Goal: Transaction & Acquisition: Purchase product/service

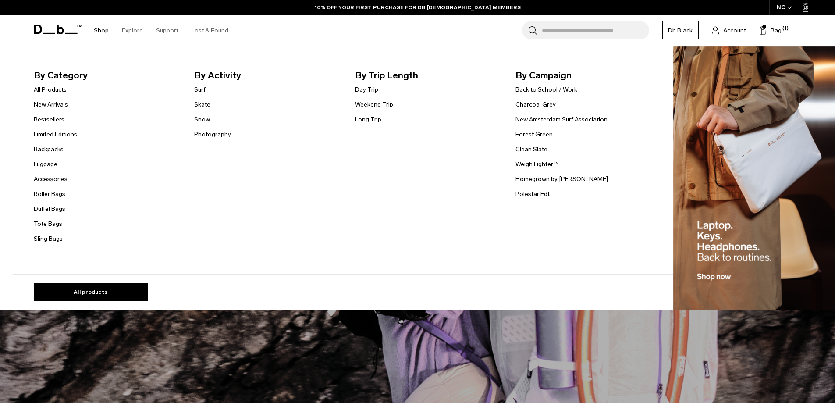
click at [65, 89] on link "All Products" at bounding box center [50, 89] width 33 height 9
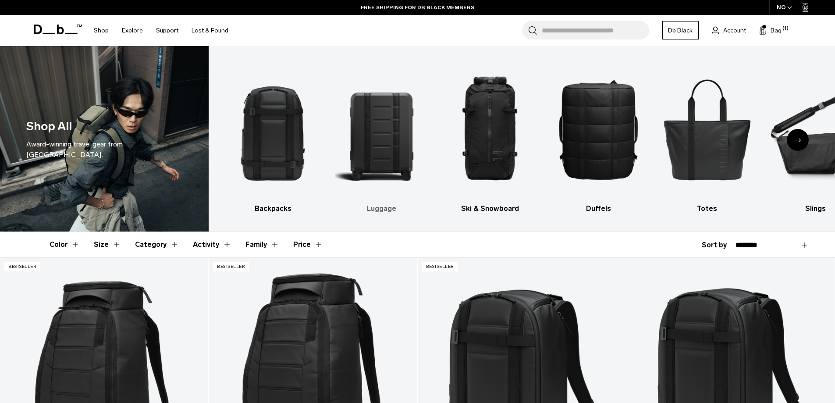
click at [372, 117] on img "2 / 10" at bounding box center [381, 129] width 93 height 140
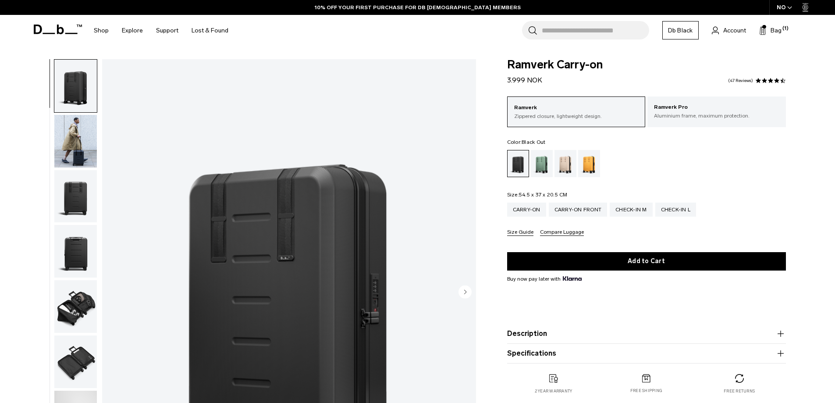
click at [563, 169] on div "Fogbow Beige" at bounding box center [566, 163] width 22 height 27
drag, startPoint x: 617, startPoint y: 165, endPoint x: 619, endPoint y: 172, distance: 6.9
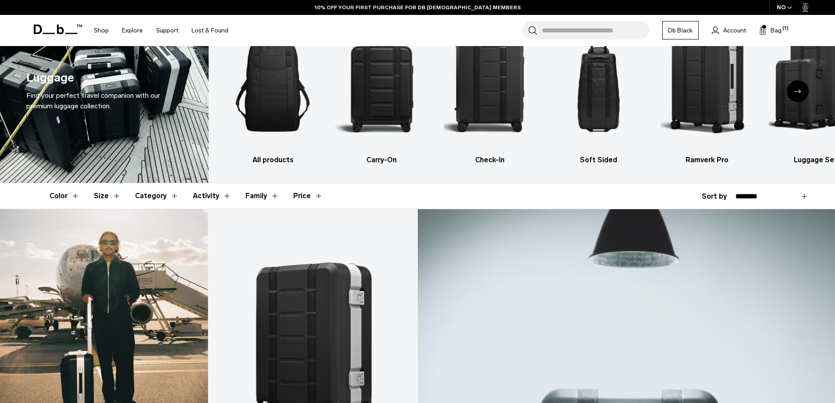
scroll to position [88, 0]
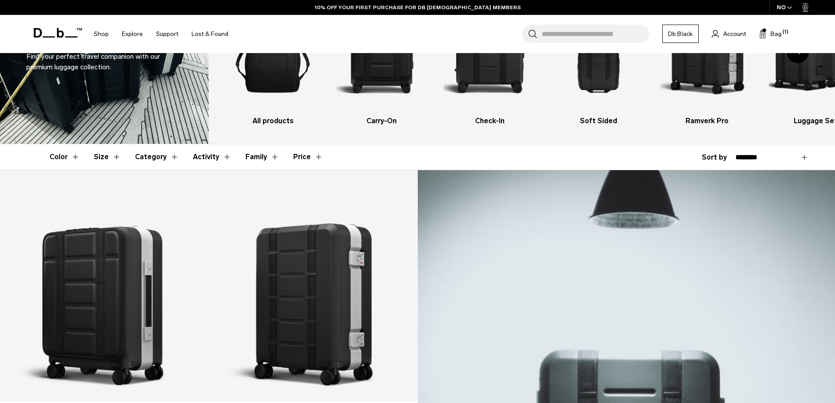
click at [305, 155] on button "Price" at bounding box center [308, 156] width 30 height 25
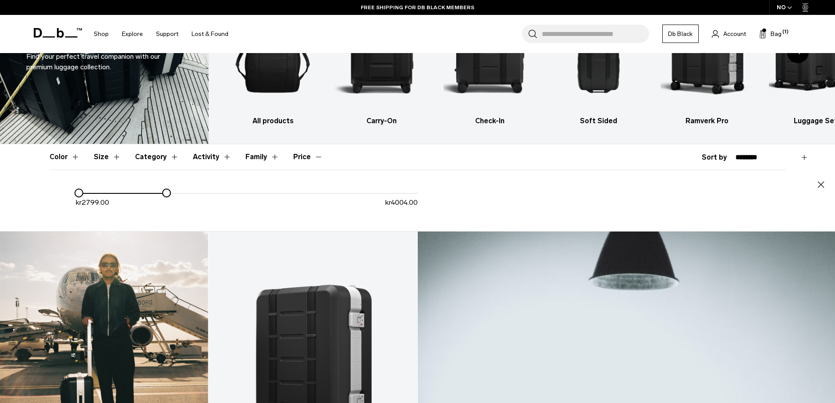
drag, startPoint x: 416, startPoint y: 202, endPoint x: 166, endPoint y: 295, distance: 267.3
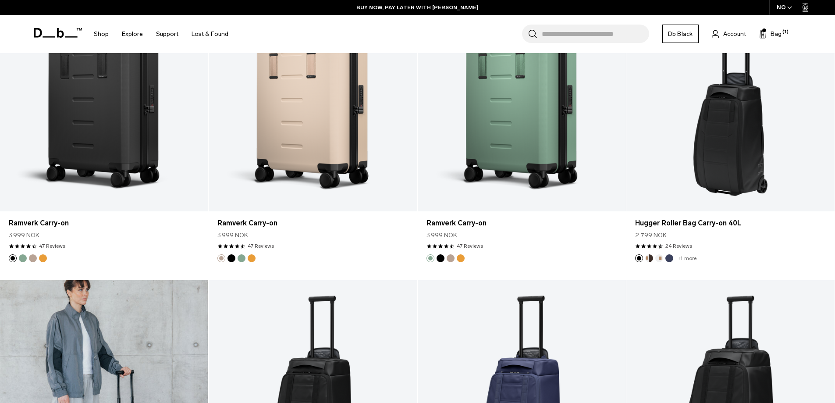
scroll to position [263, 0]
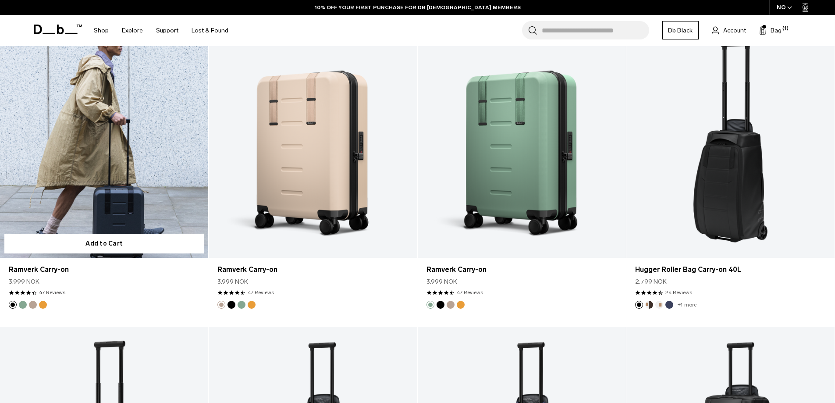
click at [107, 138] on link "Ramverk Carry-on" at bounding box center [104, 141] width 208 height 231
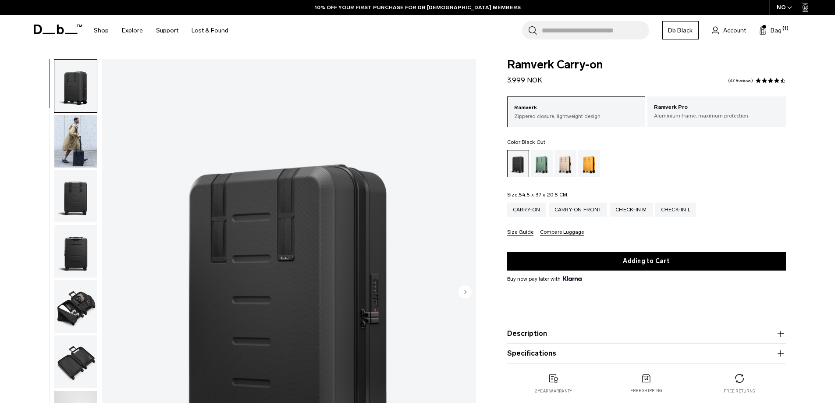
click at [779, 34] on span "Bag" at bounding box center [776, 30] width 11 height 9
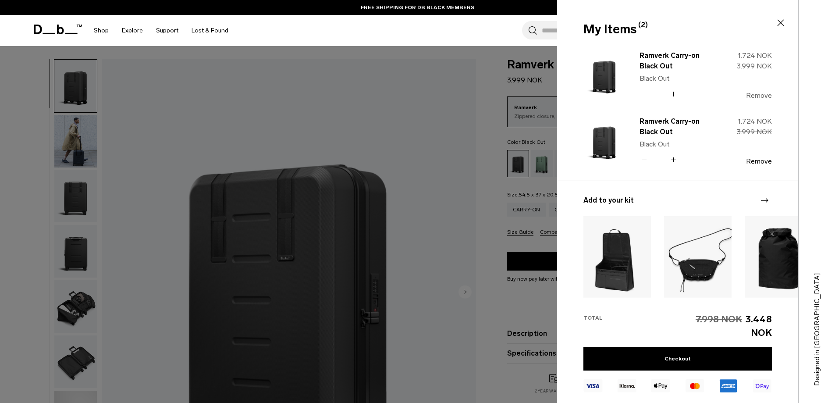
click at [754, 96] on button "Remove" at bounding box center [759, 96] width 26 height 8
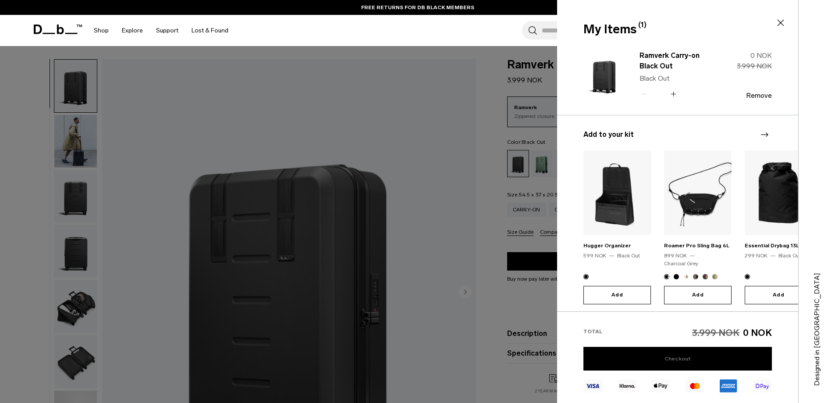
click at [630, 368] on link "Checkout" at bounding box center [677, 359] width 189 height 24
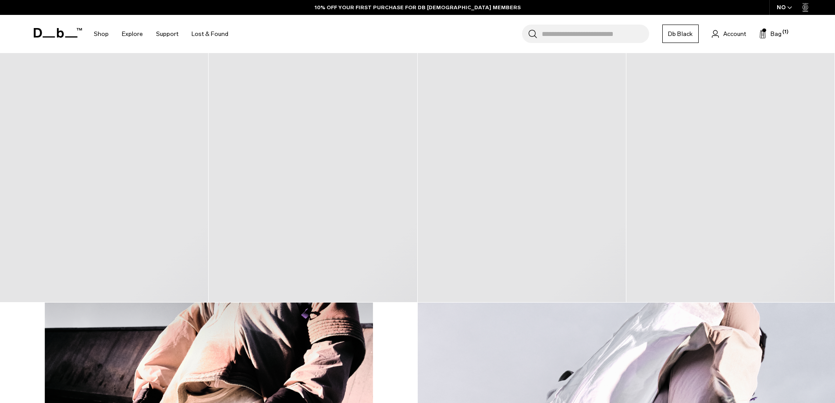
scroll to position [388, 0]
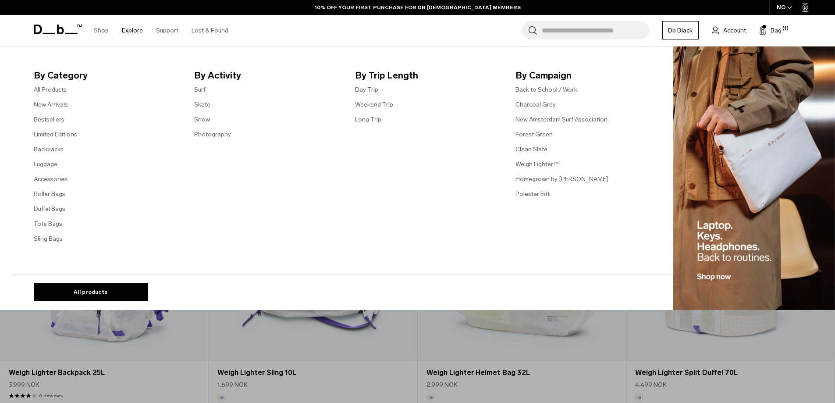
click at [105, 30] on link "Shop" at bounding box center [101, 30] width 15 height 31
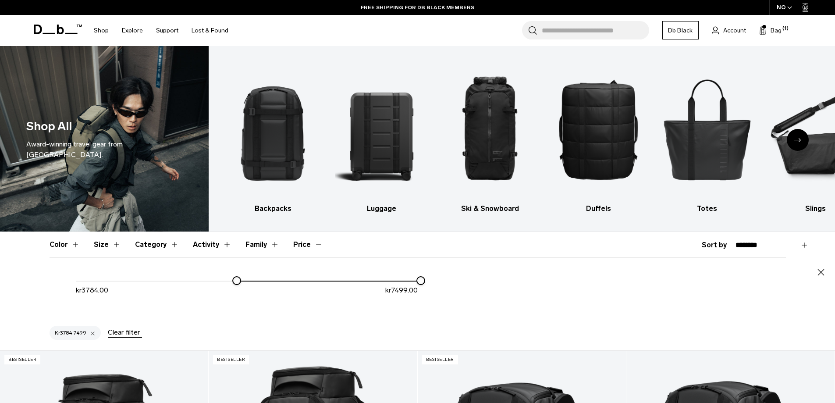
drag, startPoint x: 233, startPoint y: 350, endPoint x: 68, endPoint y: 263, distance: 186.3
click at [0, 280] on div "Color Size Category Activity Family Price Close Blue" at bounding box center [417, 275] width 835 height 87
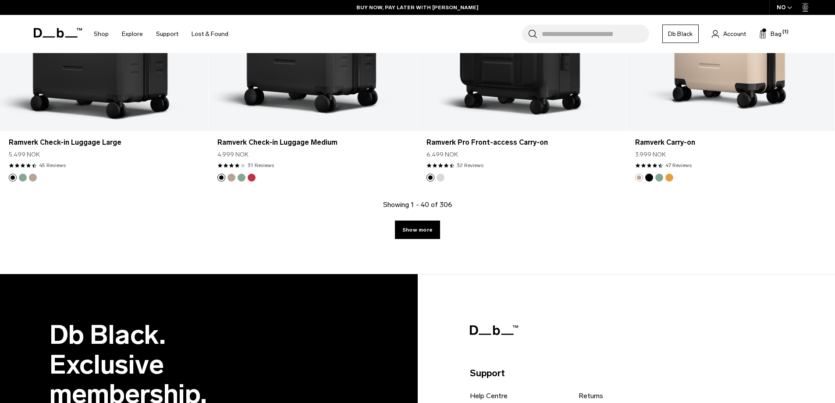
scroll to position [993, 0]
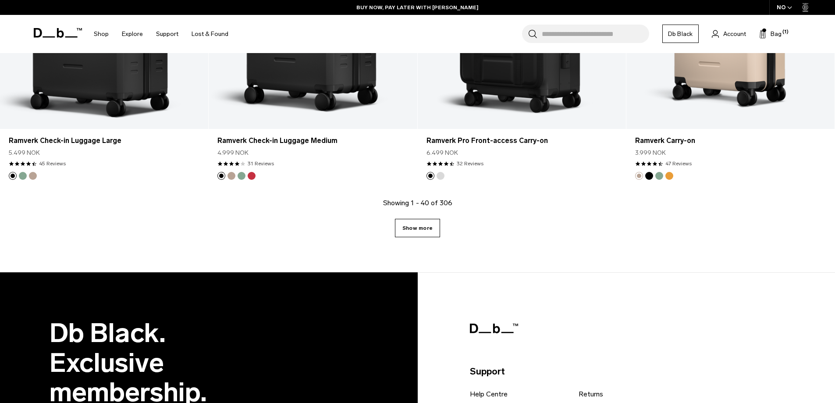
click at [412, 231] on link "Show more" at bounding box center [417, 228] width 45 height 18
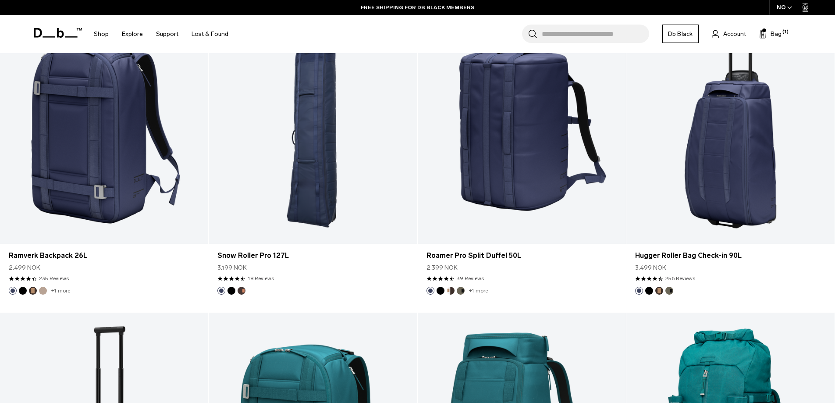
scroll to position [2100, 0]
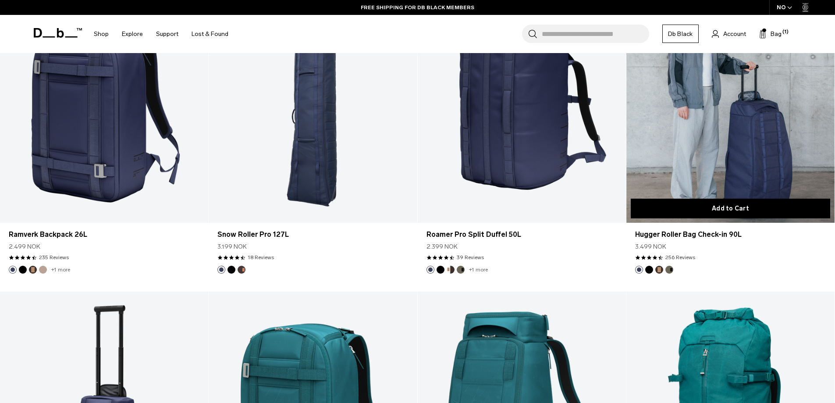
click at [757, 213] on button "Add to Cart" at bounding box center [730, 209] width 199 height 20
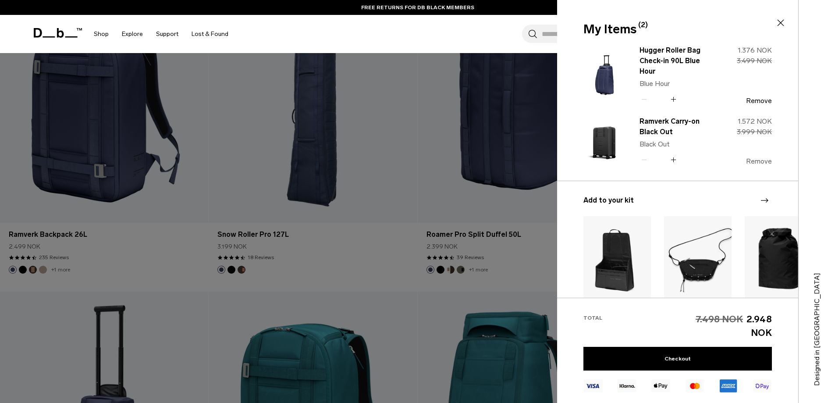
click at [754, 159] on button "Remove" at bounding box center [759, 161] width 26 height 8
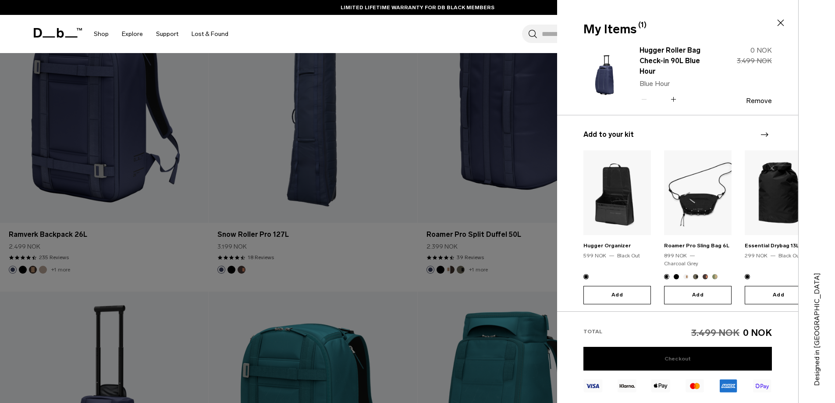
click at [728, 359] on link "Checkout" at bounding box center [677, 359] width 189 height 24
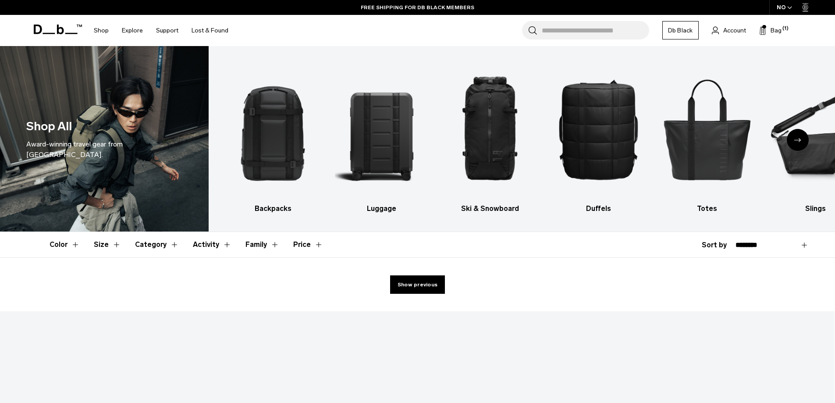
click at [794, 140] on div "Next slide" at bounding box center [798, 140] width 22 height 22
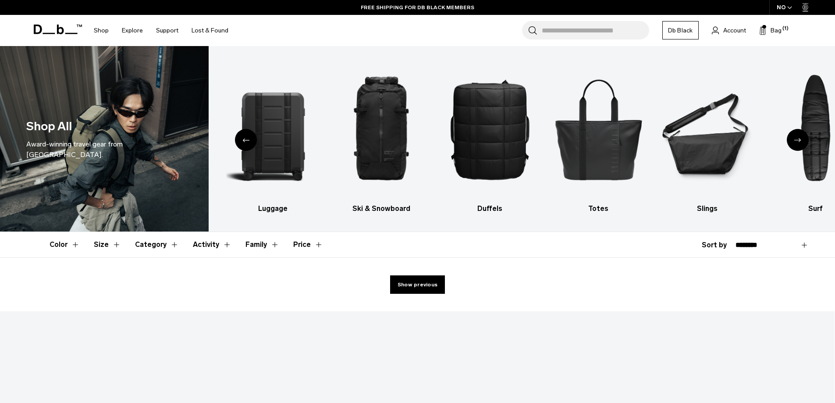
click at [793, 139] on div "Next slide" at bounding box center [798, 140] width 22 height 22
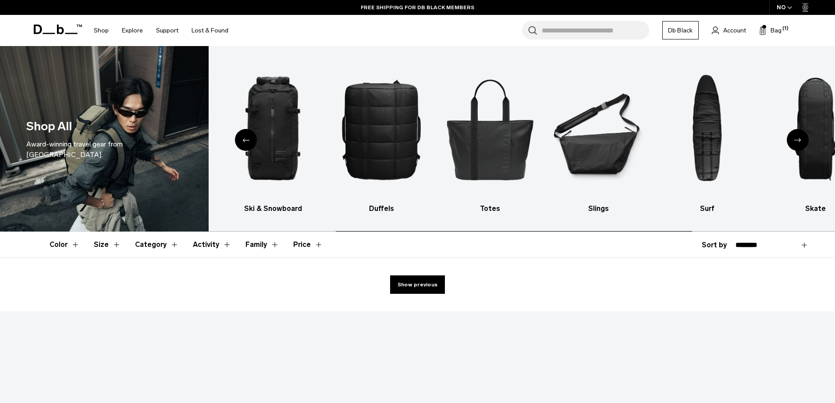
click at [793, 139] on div "Next slide" at bounding box center [798, 140] width 22 height 22
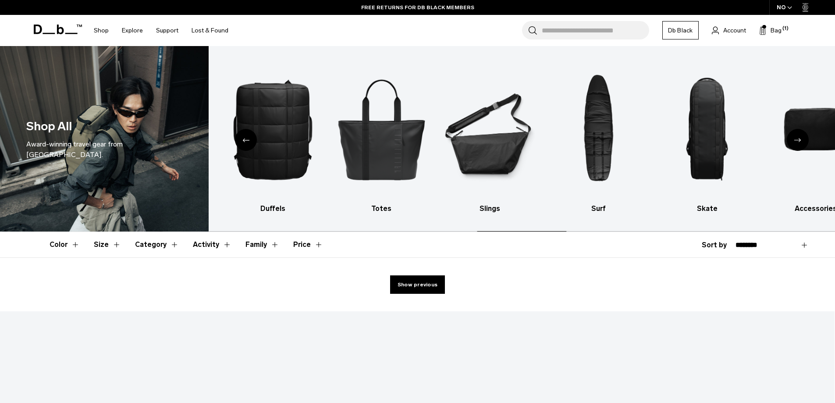
click at [793, 139] on div "Next slide" at bounding box center [798, 140] width 22 height 22
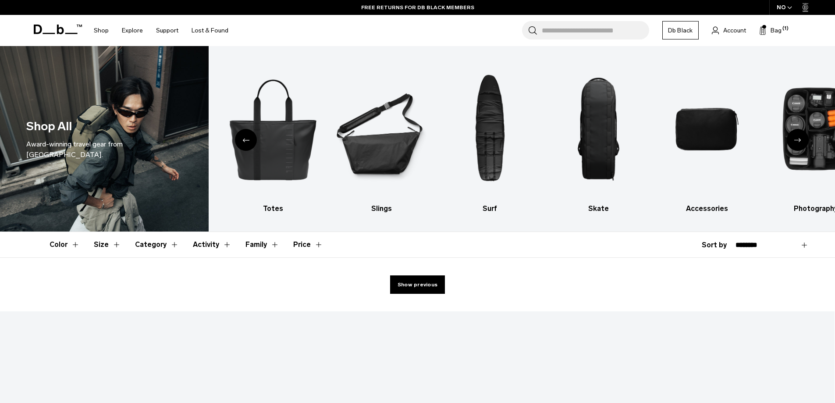
click at [797, 138] on icon "Next slide" at bounding box center [797, 140] width 7 height 4
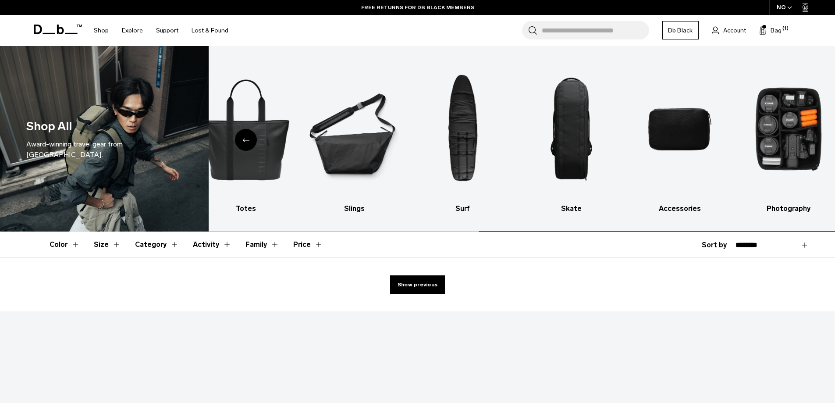
click at [797, 138] on img "10 / 10" at bounding box center [788, 129] width 93 height 140
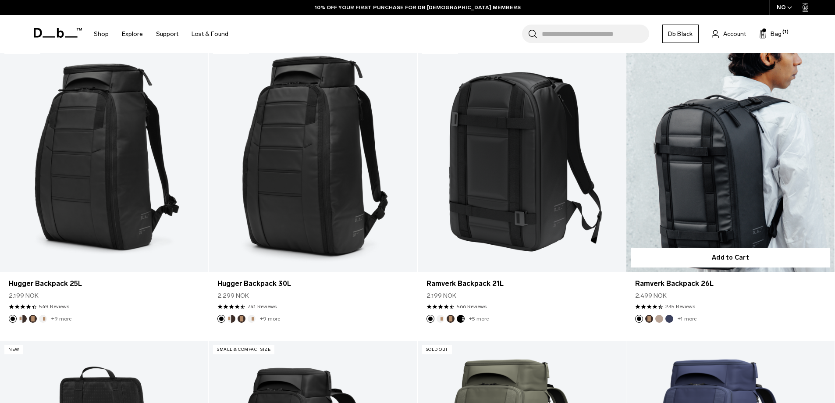
scroll to position [222, 0]
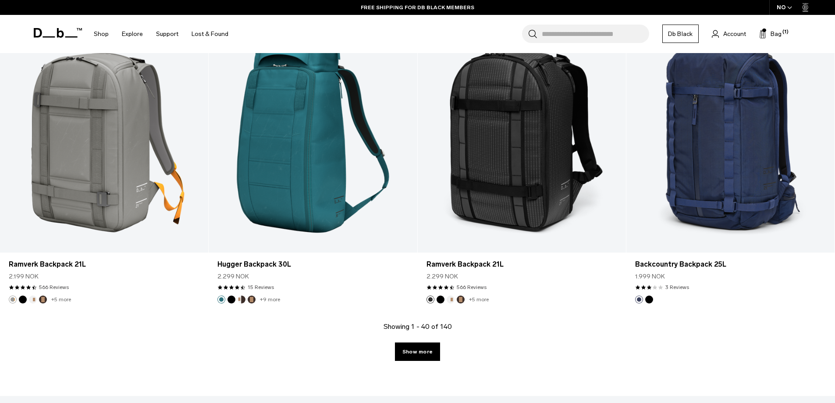
scroll to position [2918, 0]
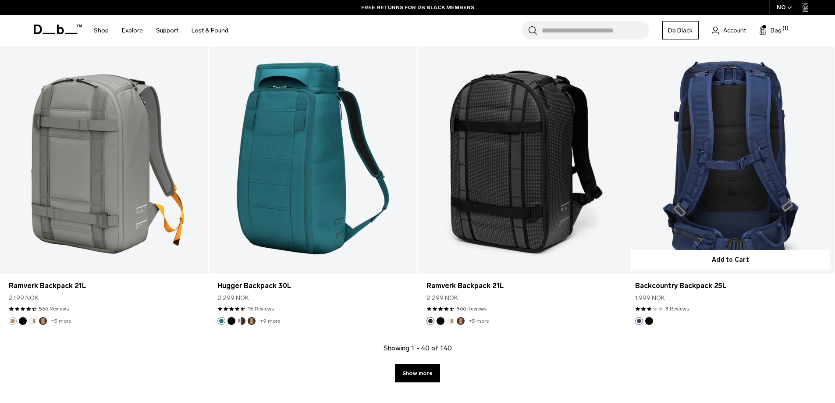
drag, startPoint x: 433, startPoint y: 372, endPoint x: 829, endPoint y: 275, distance: 407.4
click at [433, 372] on link "Show more" at bounding box center [417, 373] width 45 height 18
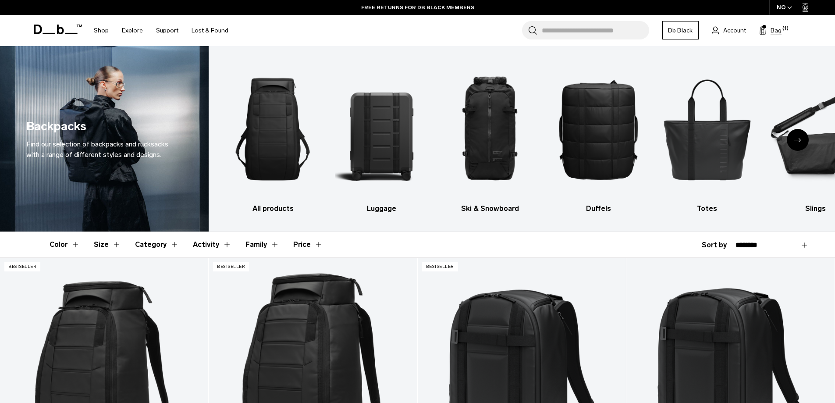
click at [769, 28] on button "Bag (1)" at bounding box center [770, 30] width 22 height 11
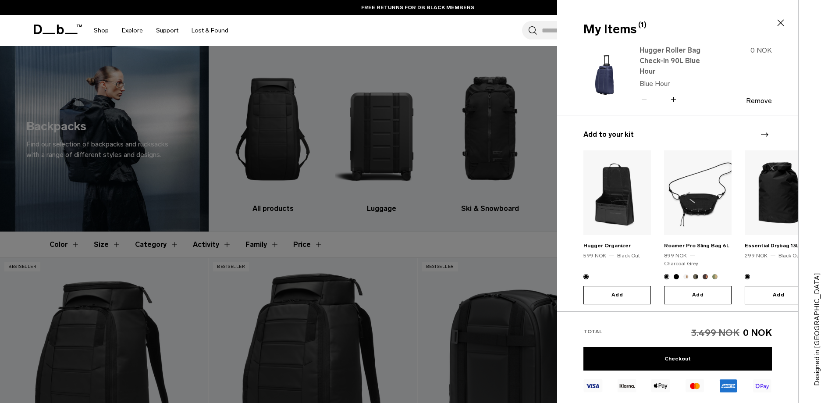
click at [690, 56] on link "Hugger Roller Bag Check-in 90L Blue Hour" at bounding box center [678, 61] width 77 height 32
